Goal: Task Accomplishment & Management: Manage account settings

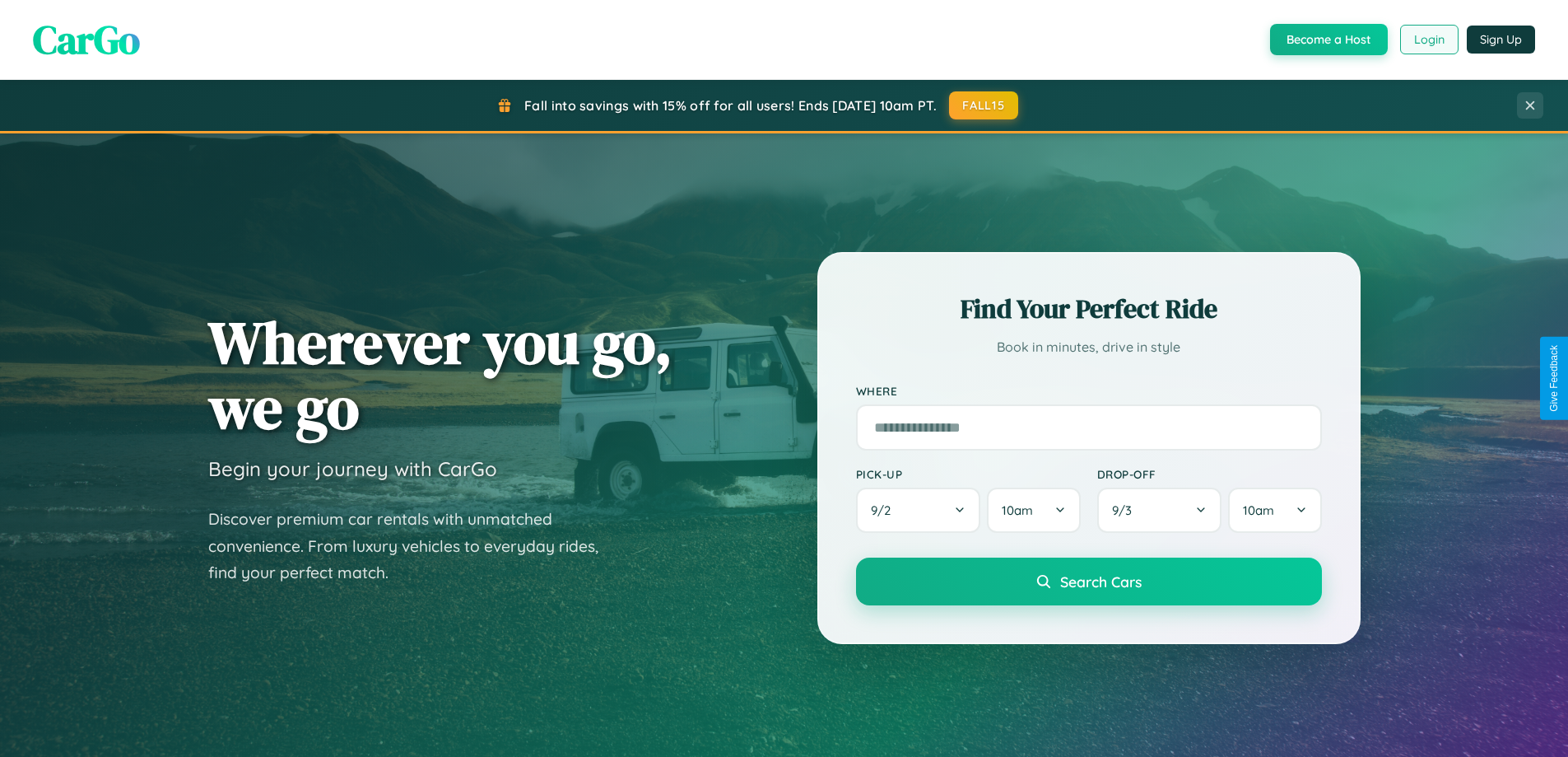
click at [1428, 40] on button "Login" at bounding box center [1429, 39] width 58 height 30
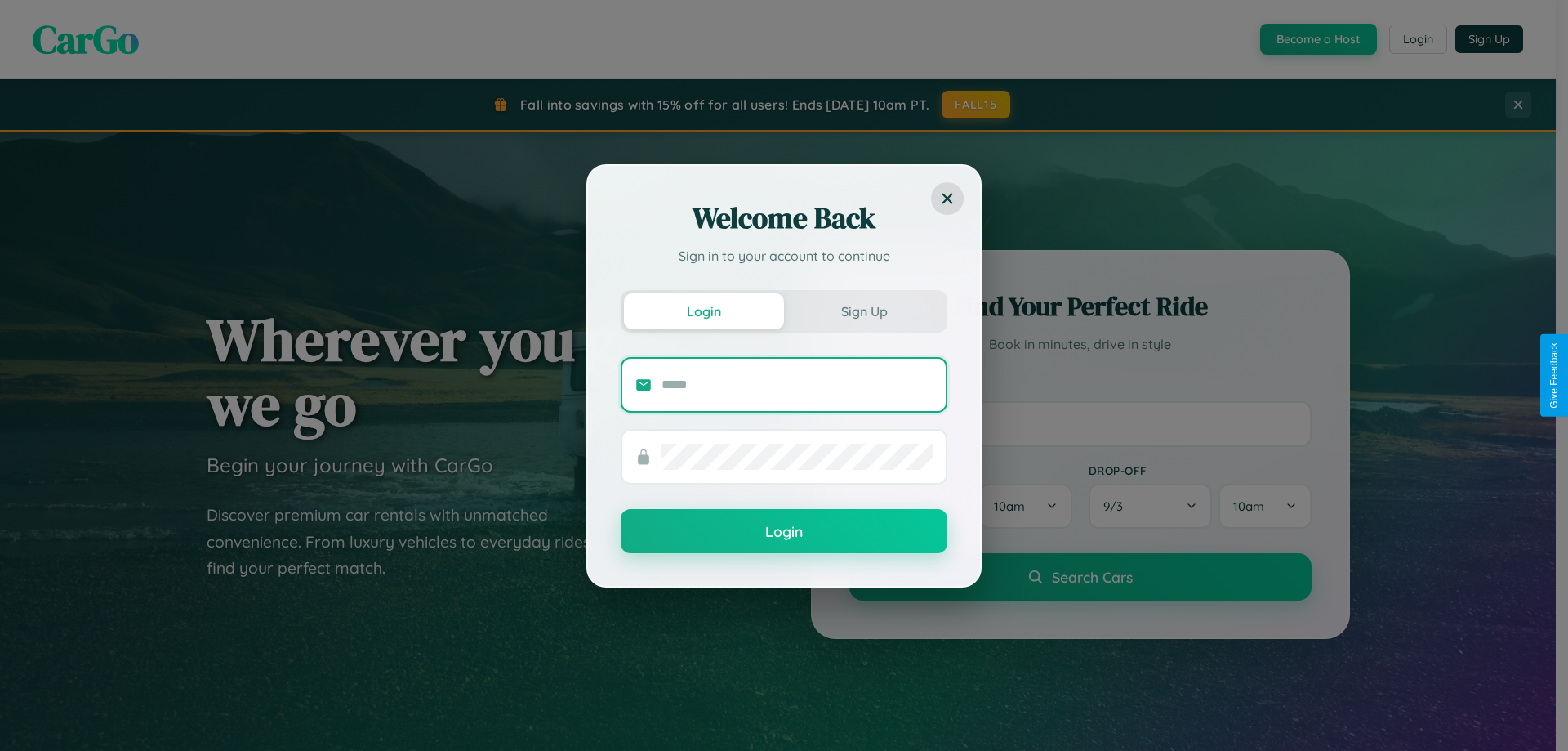
click at [797, 384] on input "text" at bounding box center [797, 384] width 271 height 26
type input "**********"
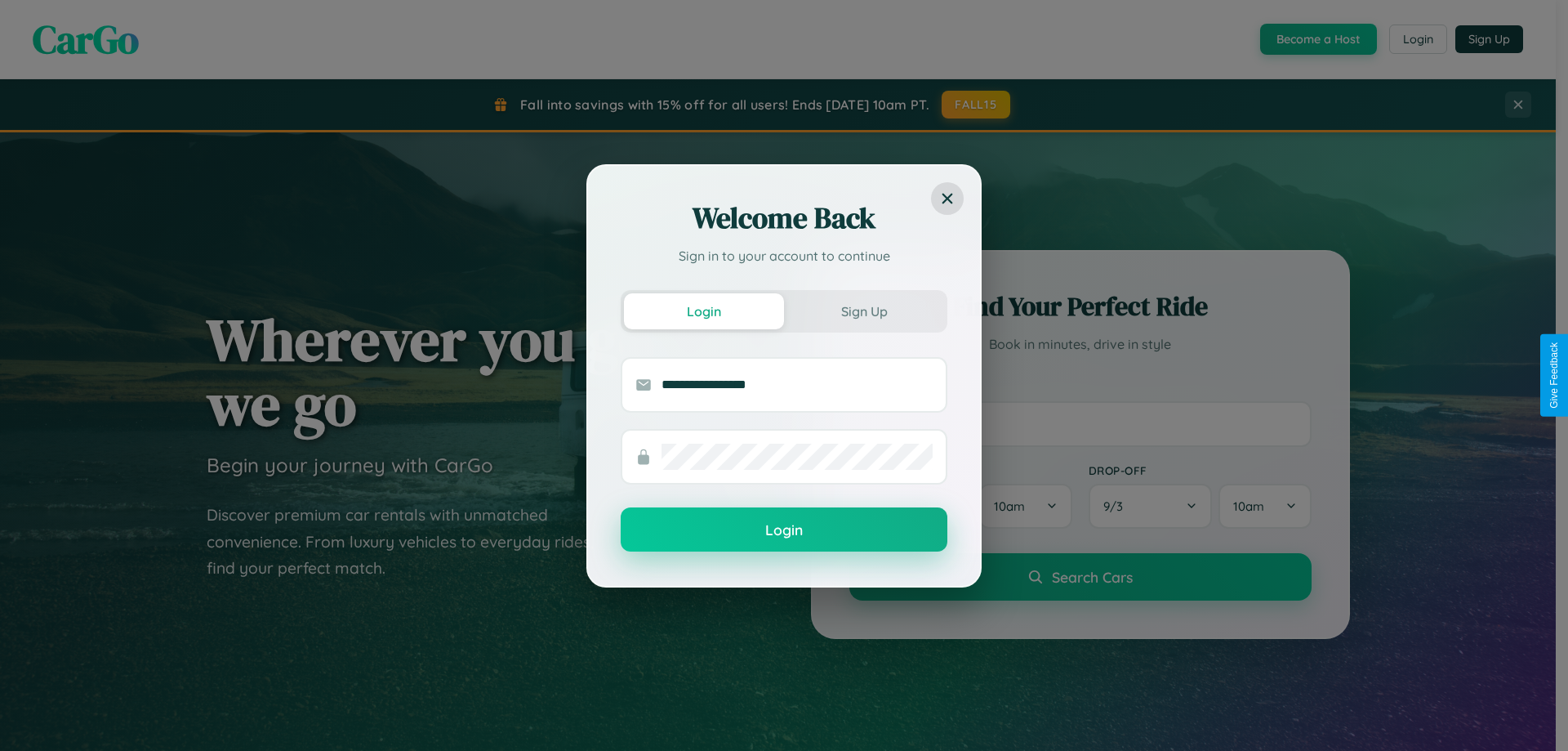
click at [784, 530] on button "Login" at bounding box center [784, 529] width 326 height 44
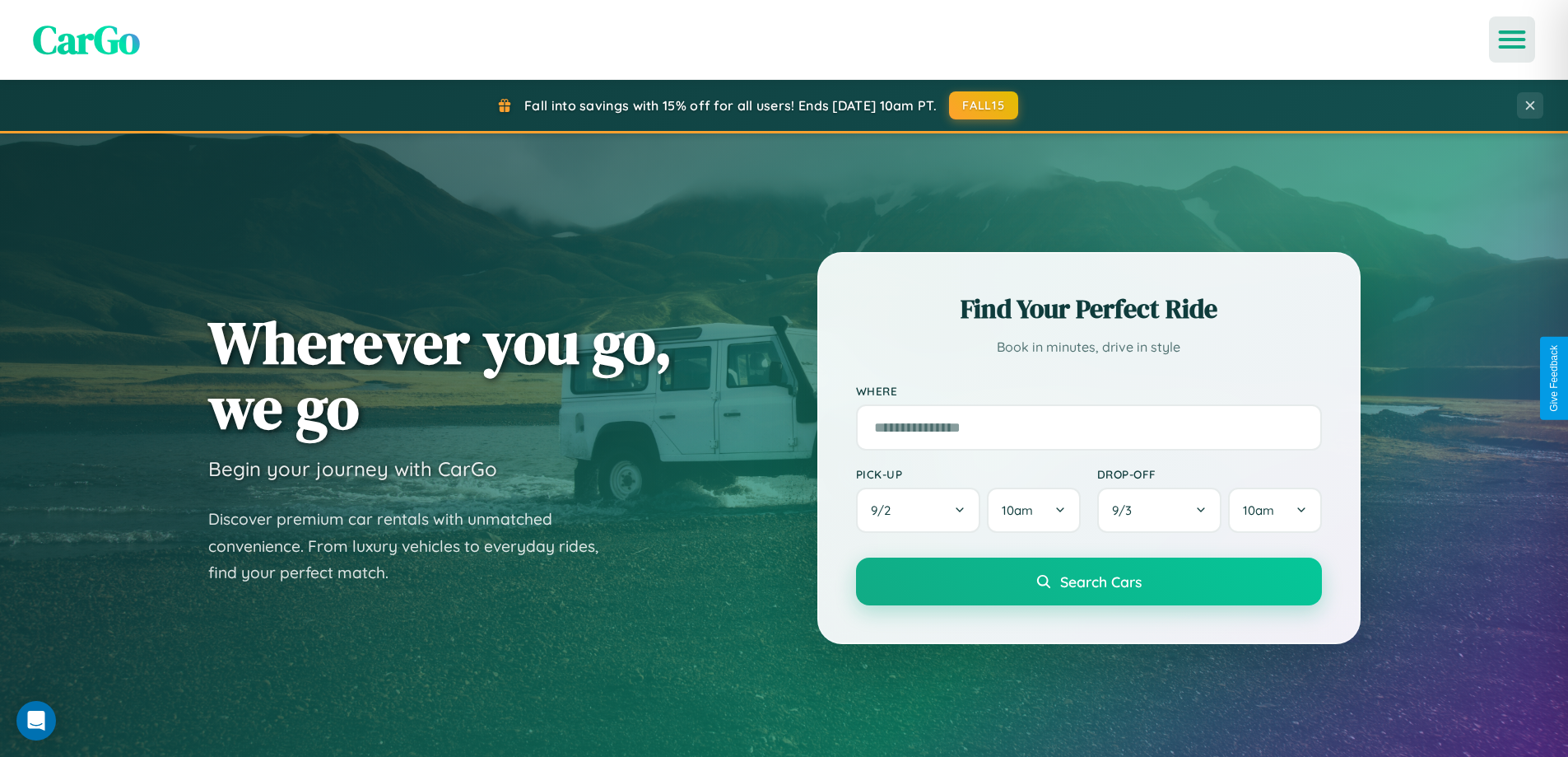
click at [1511, 40] on icon "Open menu" at bounding box center [1512, 40] width 24 height 15
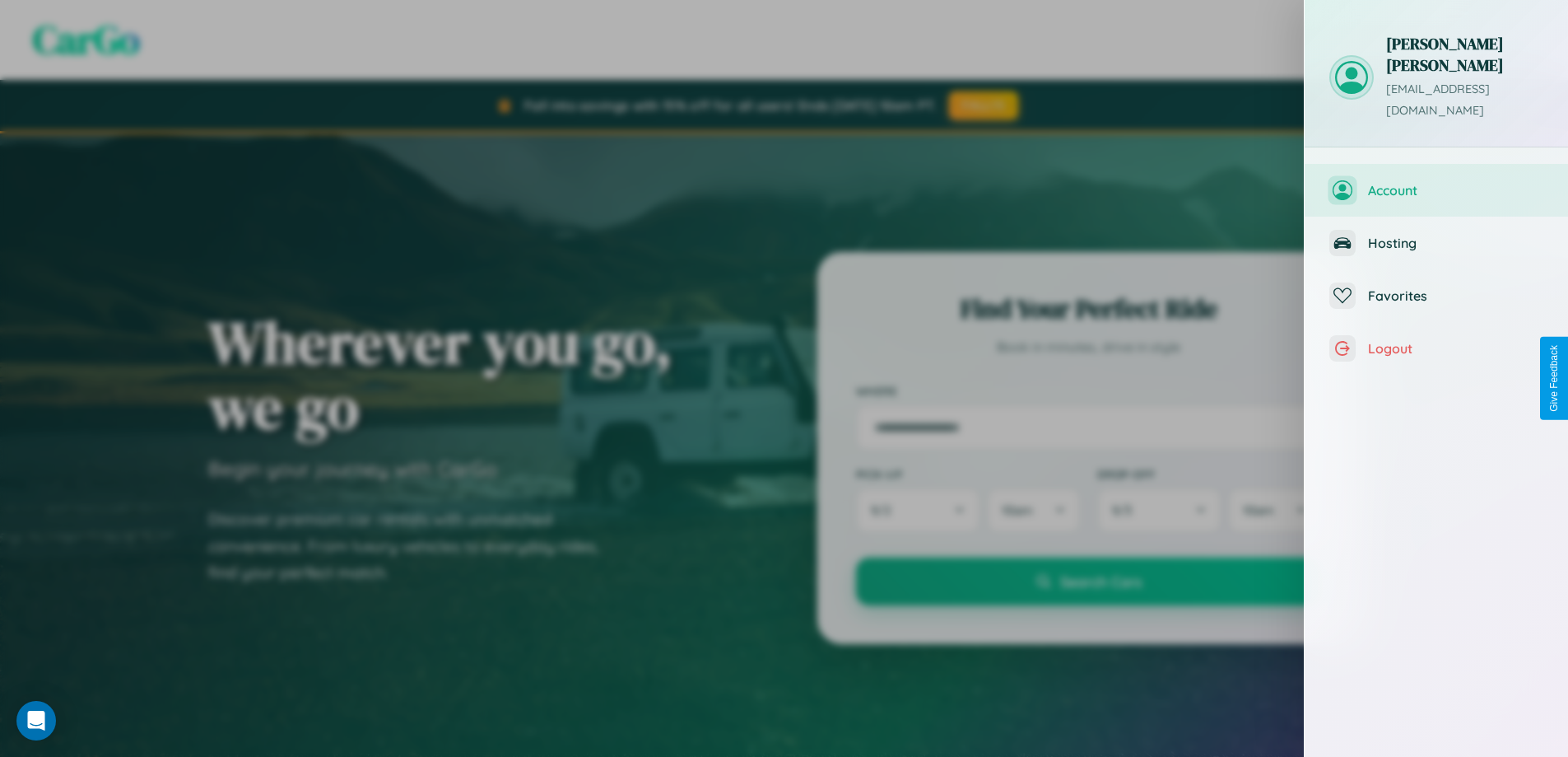
scroll to position [662, 0]
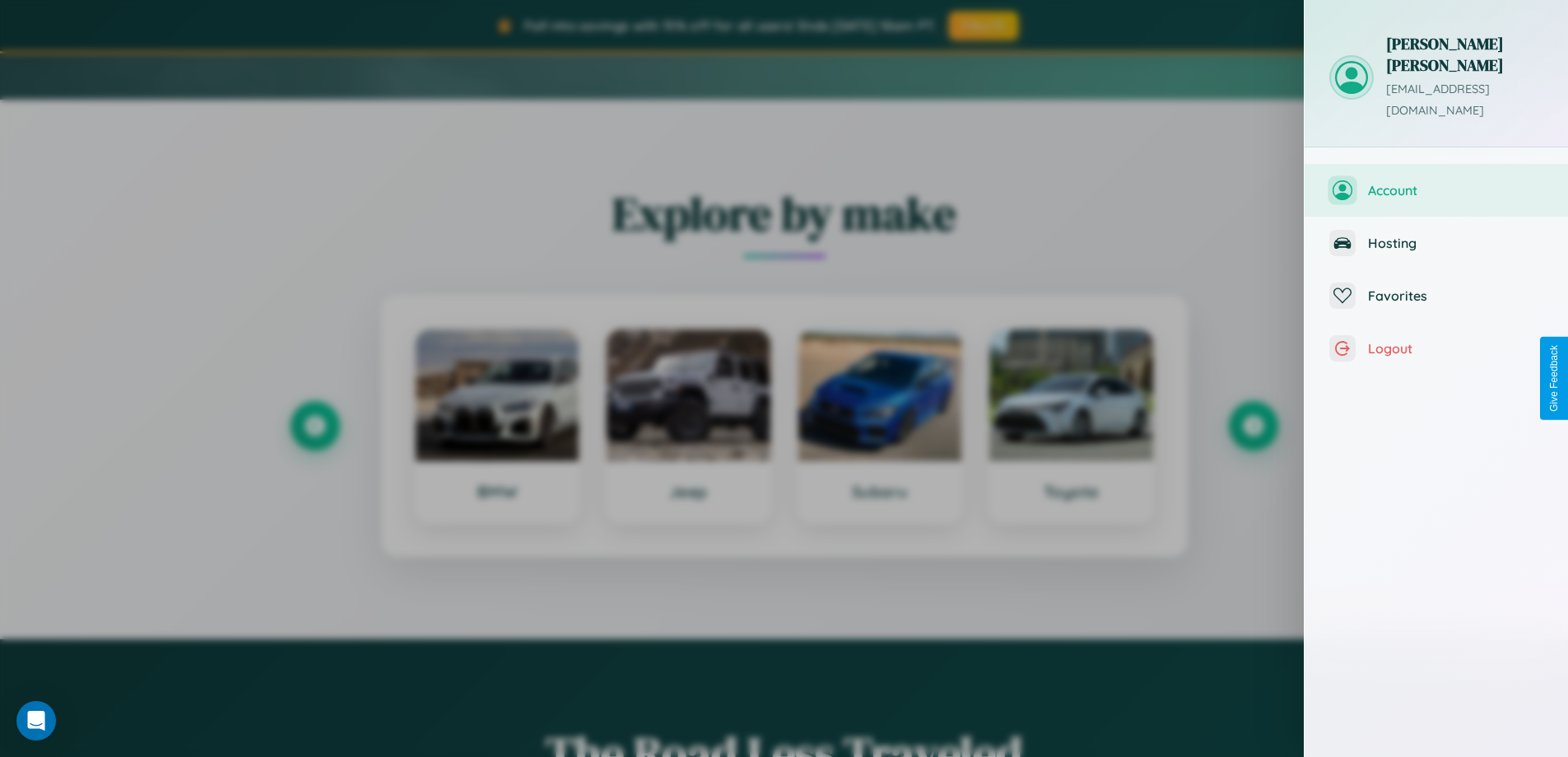
click at [1436, 182] on span "Account" at bounding box center [1456, 191] width 175 height 17
